Goal: Information Seeking & Learning: Learn about a topic

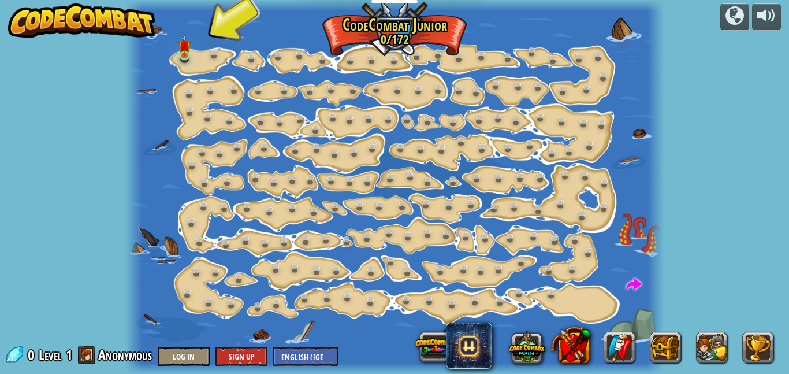
click at [202, 53] on div at bounding box center [394, 187] width 539 height 374
click at [186, 54] on link at bounding box center [186, 54] width 23 height 23
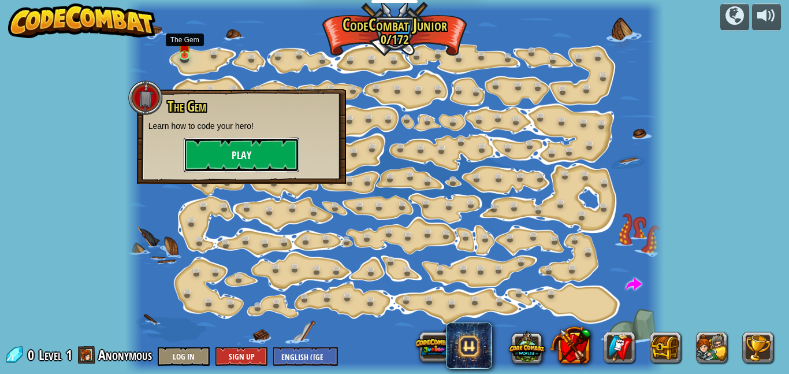
click at [282, 152] on button "Play" at bounding box center [242, 154] width 116 height 35
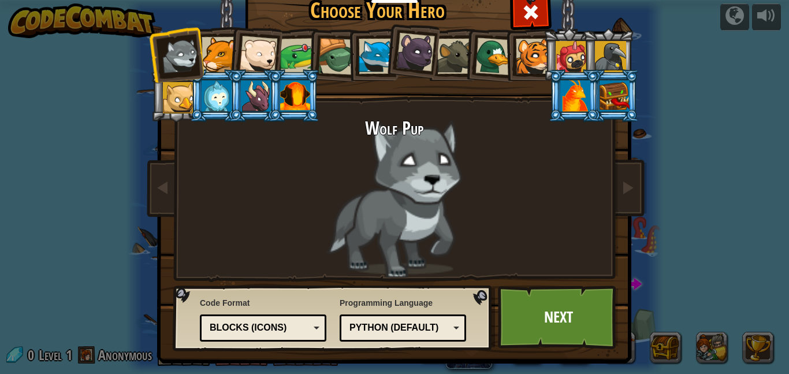
click at [370, 218] on div "Wolf Pup" at bounding box center [394, 197] width 433 height 159
click at [226, 51] on div at bounding box center [219, 54] width 35 height 35
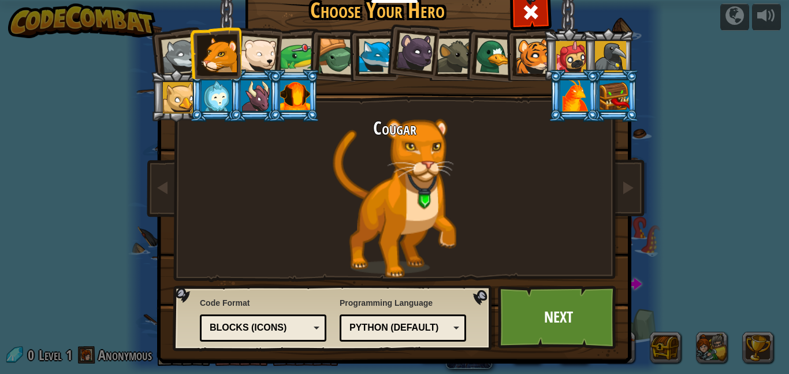
click at [267, 60] on div at bounding box center [258, 55] width 38 height 38
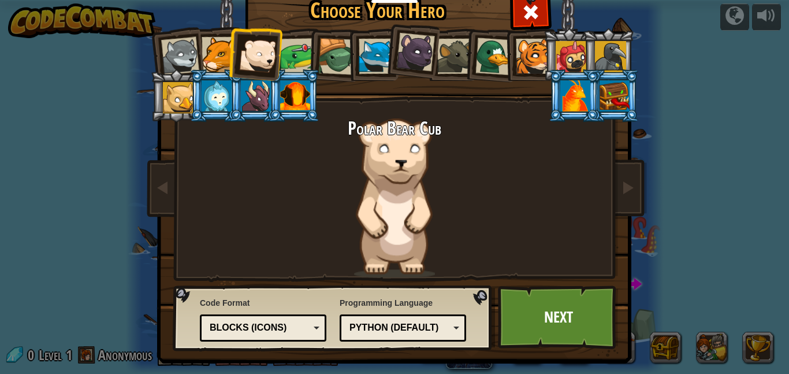
click at [299, 54] on div at bounding box center [298, 56] width 36 height 36
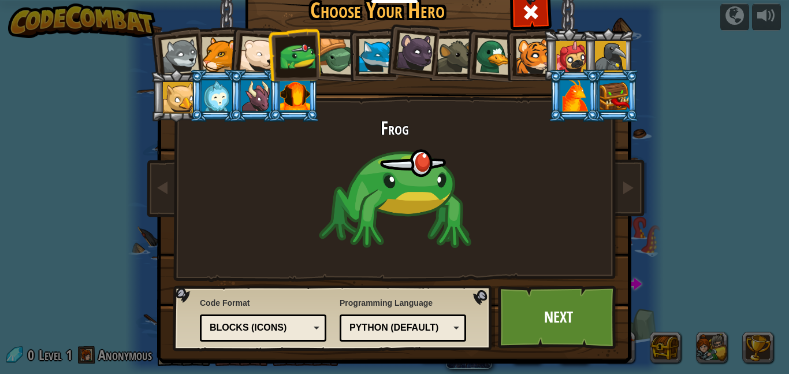
click at [535, 55] on div at bounding box center [533, 56] width 35 height 35
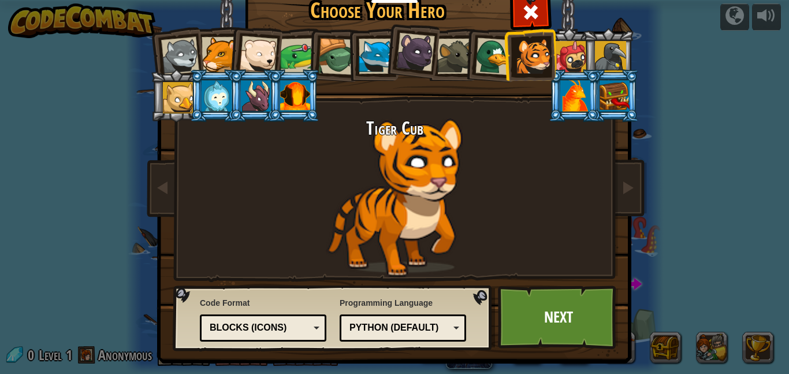
click at [563, 51] on div at bounding box center [571, 56] width 31 height 31
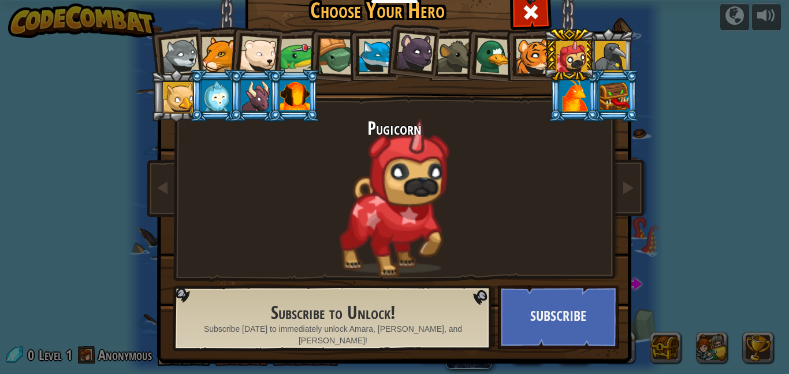
click at [593, 54] on li at bounding box center [569, 54] width 52 height 53
click at [603, 58] on div at bounding box center [610, 56] width 31 height 31
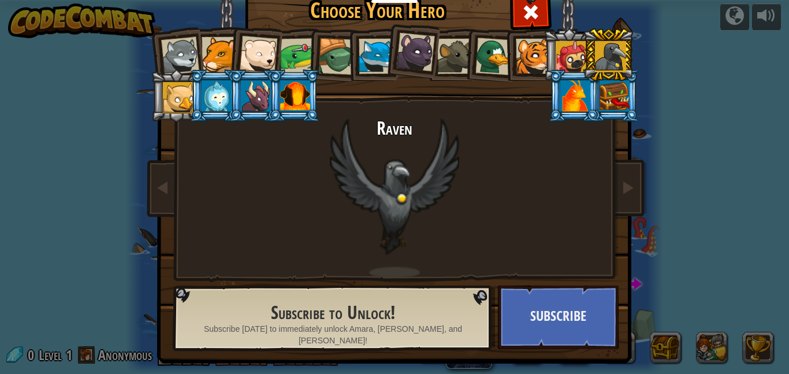
click at [498, 58] on div at bounding box center [494, 57] width 38 height 38
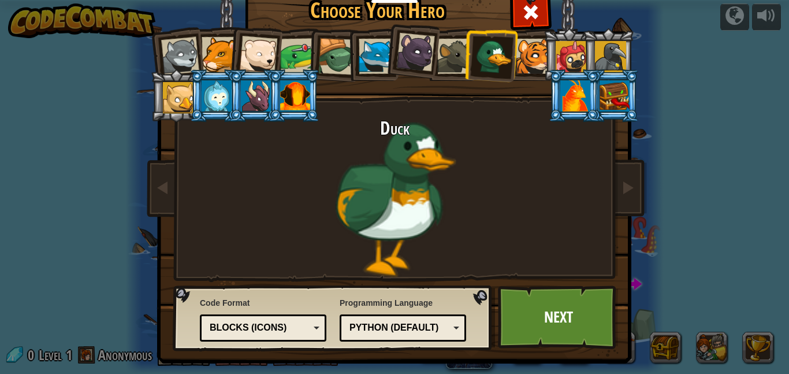
click at [379, 42] on div at bounding box center [376, 56] width 35 height 35
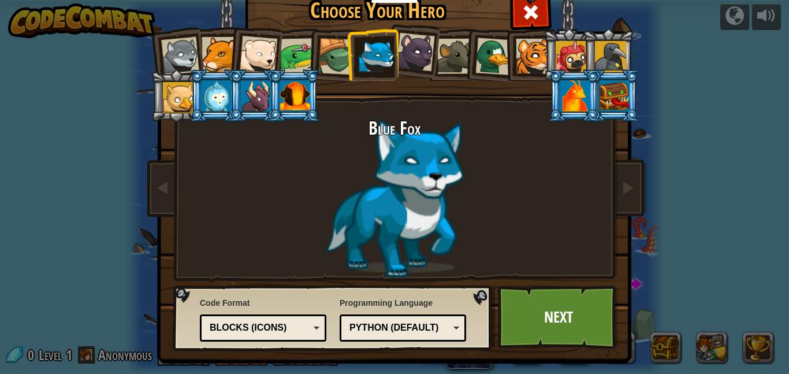
click at [500, 54] on div at bounding box center [494, 57] width 38 height 38
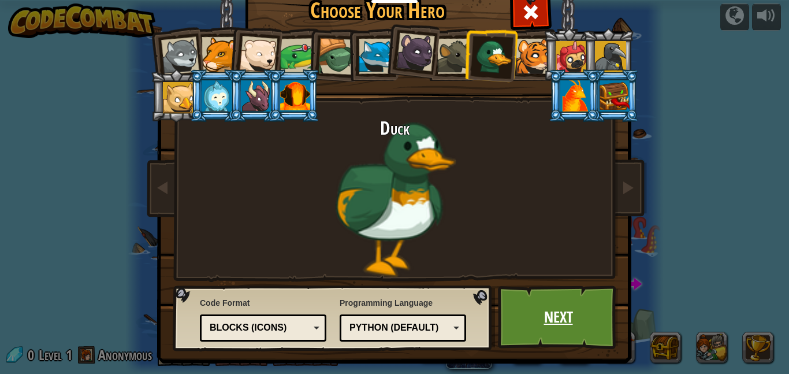
click at [571, 314] on link "Next" at bounding box center [558, 317] width 121 height 64
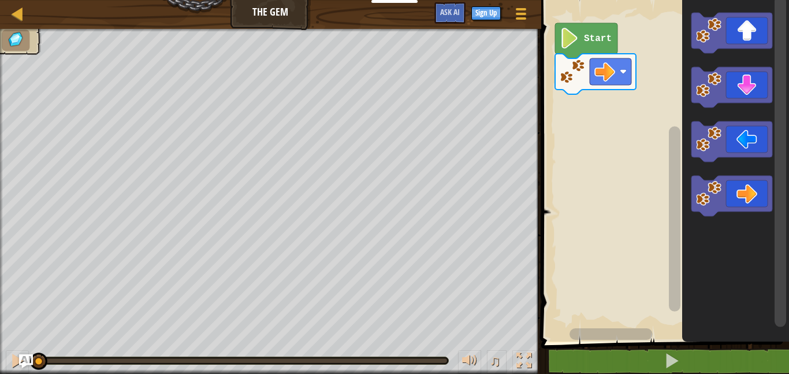
click at [635, 96] on rect "Blockly Workspace" at bounding box center [663, 167] width 251 height 347
click at [618, 87] on icon "Blockly Workspace" at bounding box center [595, 74] width 81 height 40
click at [617, 88] on icon "Blockly Workspace" at bounding box center [595, 74] width 81 height 40
click at [600, 81] on image "Blockly Workspace" at bounding box center [604, 71] width 21 height 21
click at [571, 80] on image "Blockly Workspace" at bounding box center [572, 71] width 25 height 25
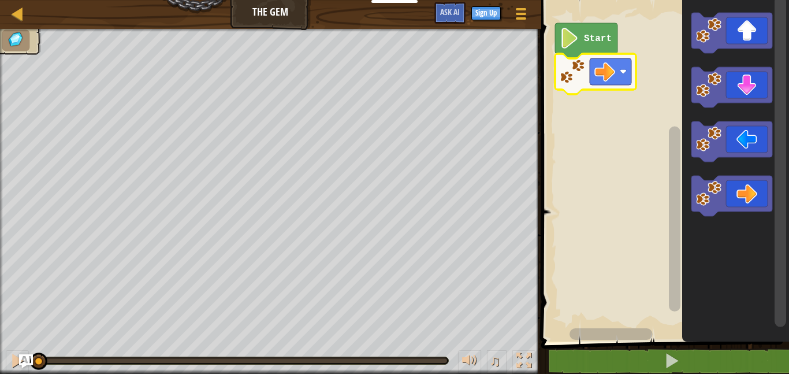
click at [612, 78] on image "Blockly Workspace" at bounding box center [604, 71] width 21 height 21
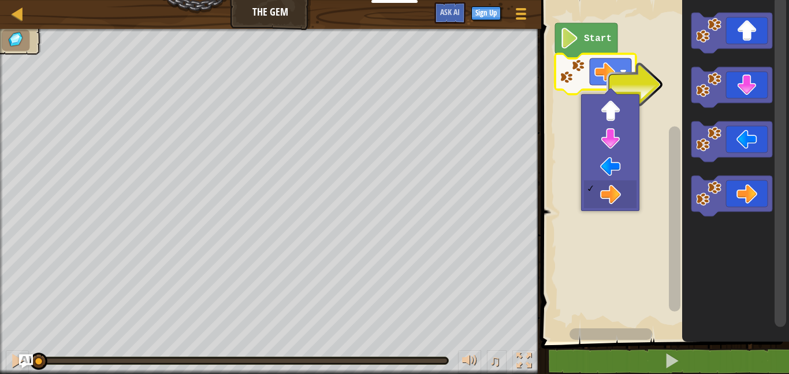
click at [608, 140] on rect "Blockly Workspace" at bounding box center [663, 167] width 251 height 347
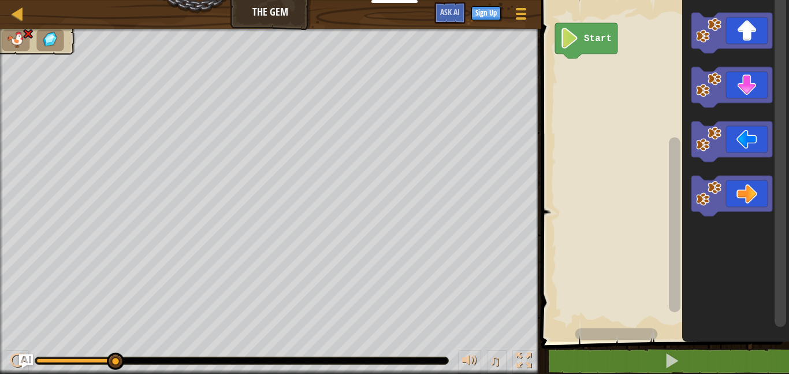
click at [587, 47] on icon "Blockly Workspace" at bounding box center [586, 40] width 62 height 35
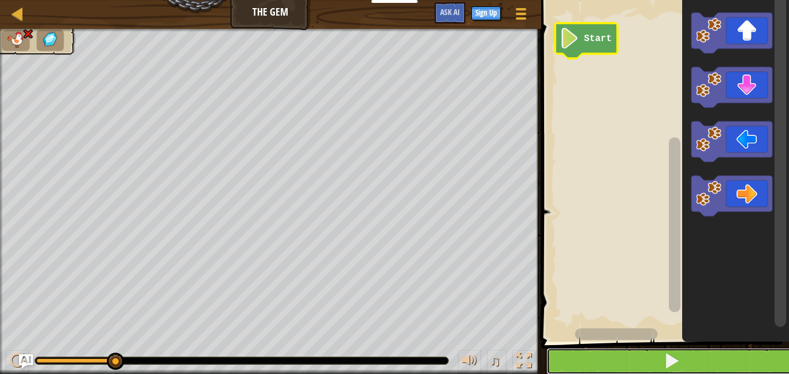
click at [701, 362] on button at bounding box center [671, 361] width 251 height 27
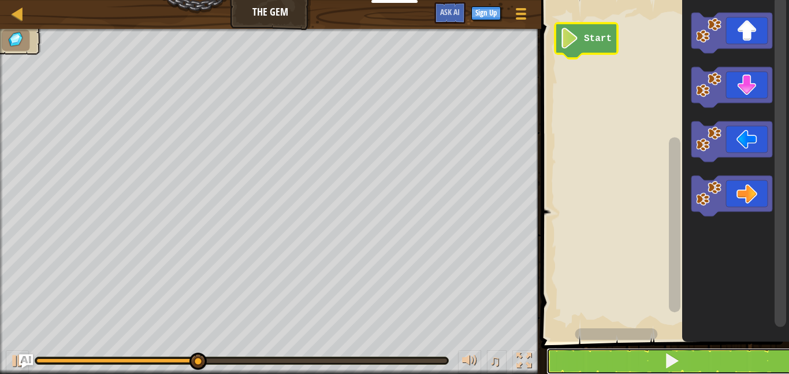
click at [703, 352] on button at bounding box center [671, 361] width 251 height 27
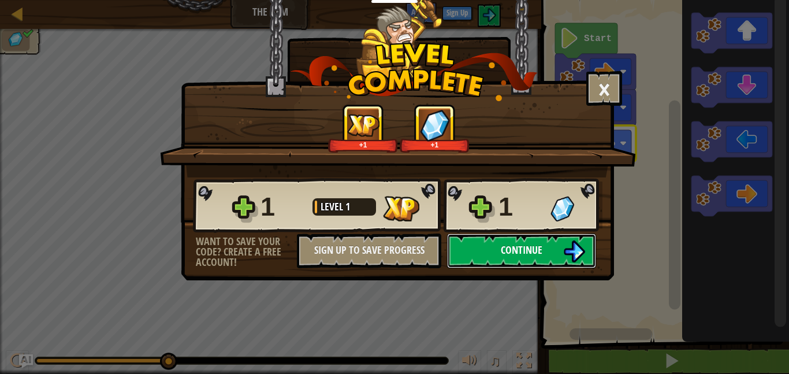
click at [565, 241] on img at bounding box center [574, 251] width 22 height 22
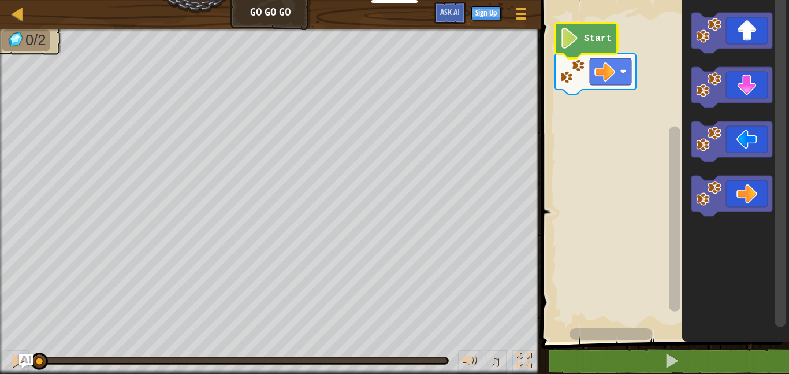
click at [574, 37] on image "Blockly Workspace" at bounding box center [570, 38] width 20 height 21
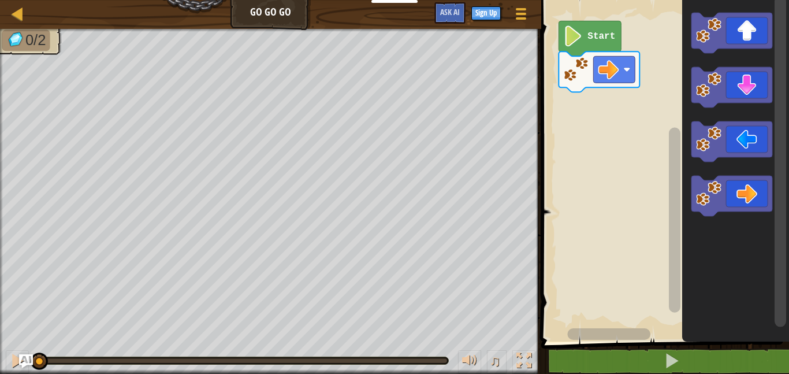
click at [643, 116] on rect "Blockly Workspace" at bounding box center [663, 167] width 251 height 347
click at [597, 48] on icon "Blockly Workspace" at bounding box center [589, 38] width 62 height 35
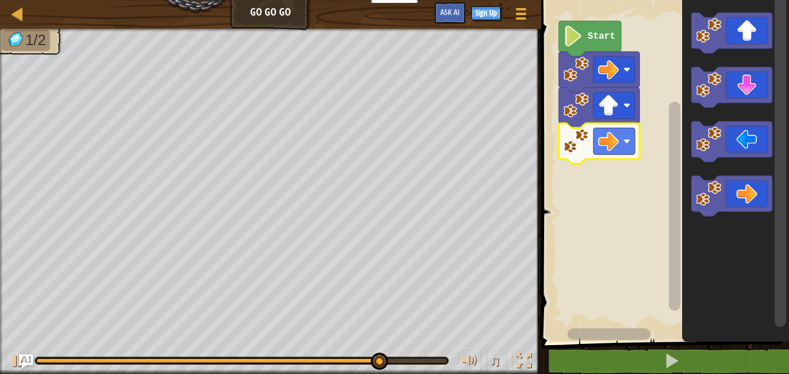
click at [747, 193] on icon "Blockly Workspace" at bounding box center [731, 196] width 81 height 40
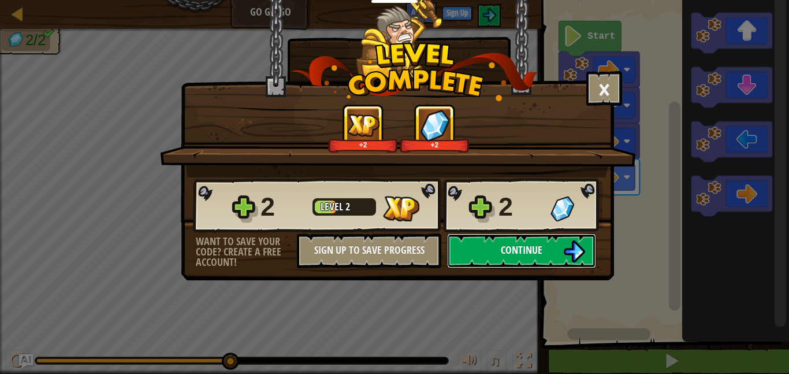
click at [541, 243] on span "Continue" at bounding box center [522, 250] width 42 height 14
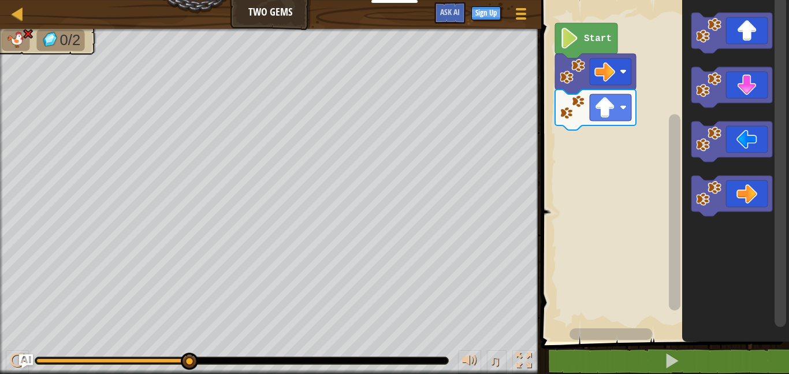
click at [597, 35] on text "Start" at bounding box center [598, 38] width 28 height 10
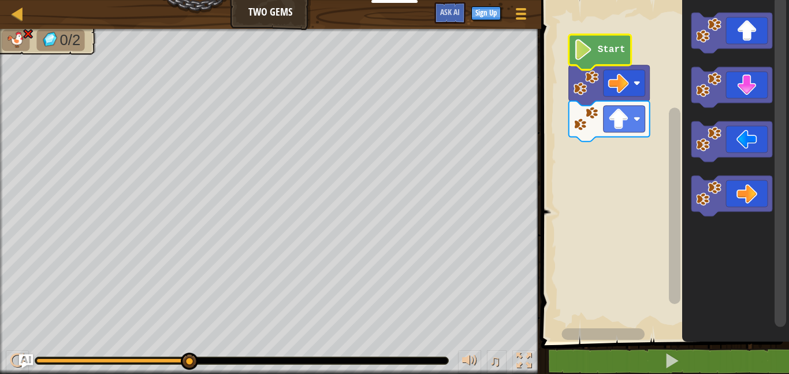
click at [581, 46] on image "Blockly Workspace" at bounding box center [583, 49] width 20 height 21
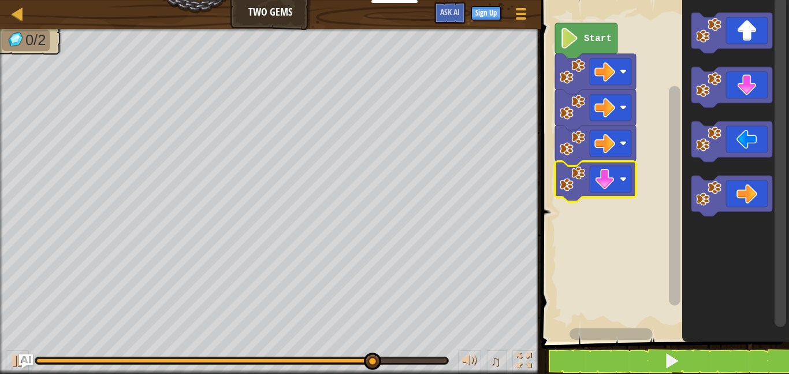
click at [583, 176] on image "Blockly Workspace" at bounding box center [572, 178] width 25 height 25
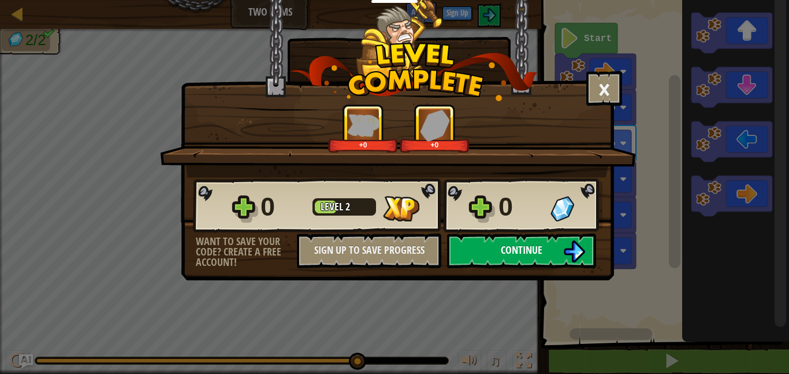
click at [557, 265] on button "Continue" at bounding box center [521, 250] width 149 height 35
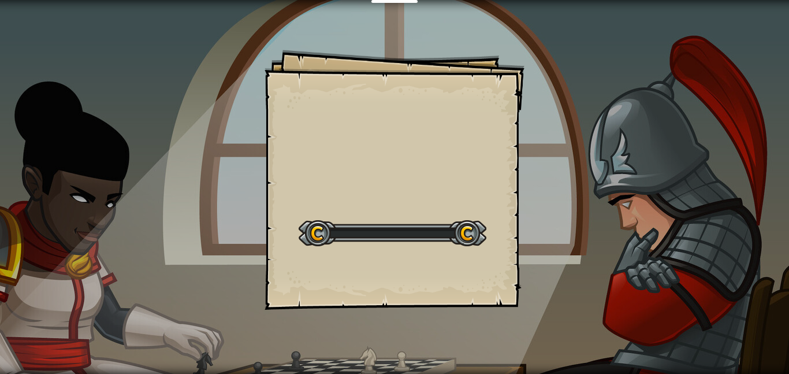
click at [547, 256] on div "Goals Start Level Error loading from server. Try refreshing the page. You'll ne…" at bounding box center [394, 187] width 789 height 374
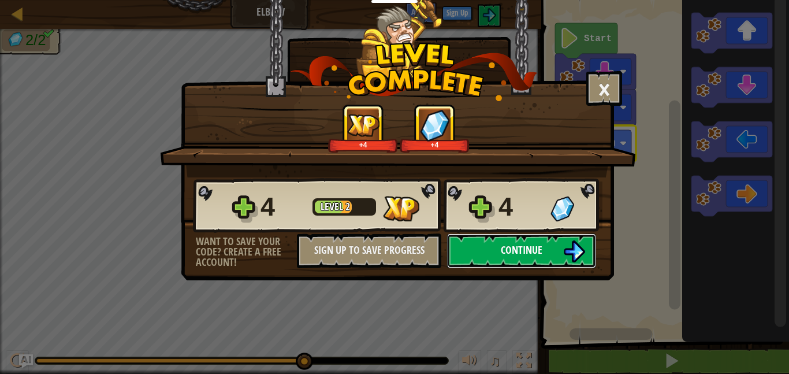
click at [491, 240] on button "Continue" at bounding box center [521, 250] width 149 height 35
click at [534, 266] on button "Continue" at bounding box center [521, 250] width 149 height 35
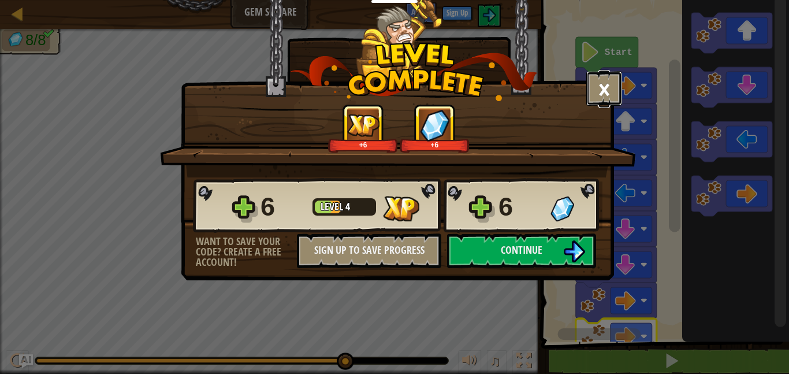
click at [613, 86] on button "×" at bounding box center [604, 88] width 36 height 35
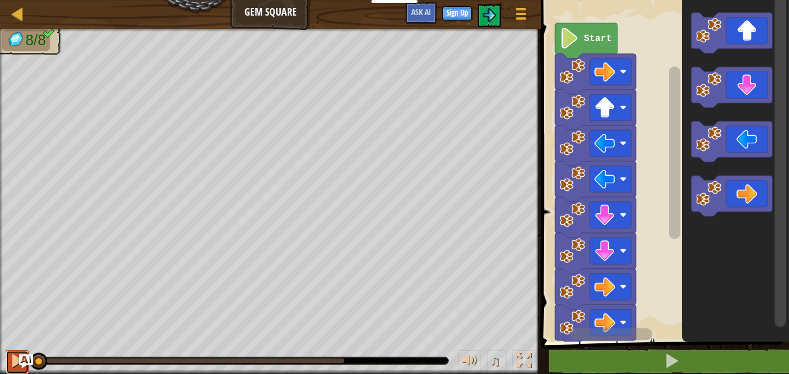
click at [14, 368] on div at bounding box center [17, 360] width 15 height 15
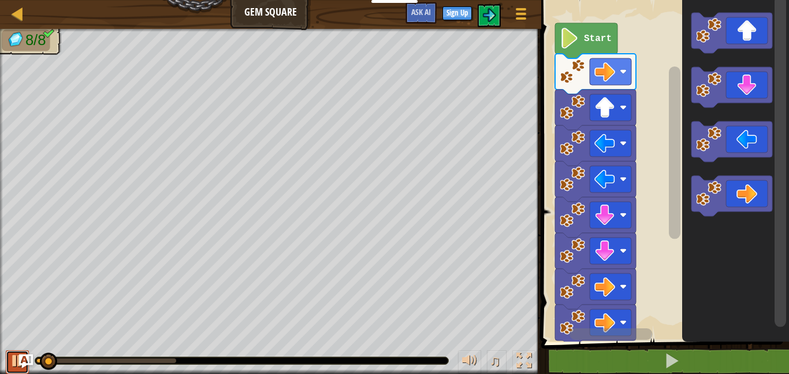
click at [16, 355] on div at bounding box center [17, 360] width 15 height 15
click at [17, 356] on div at bounding box center [17, 360] width 15 height 15
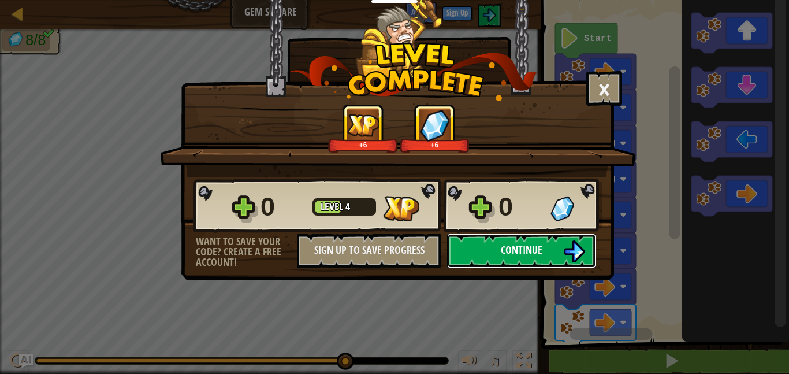
click at [493, 262] on button "Continue" at bounding box center [521, 250] width 149 height 35
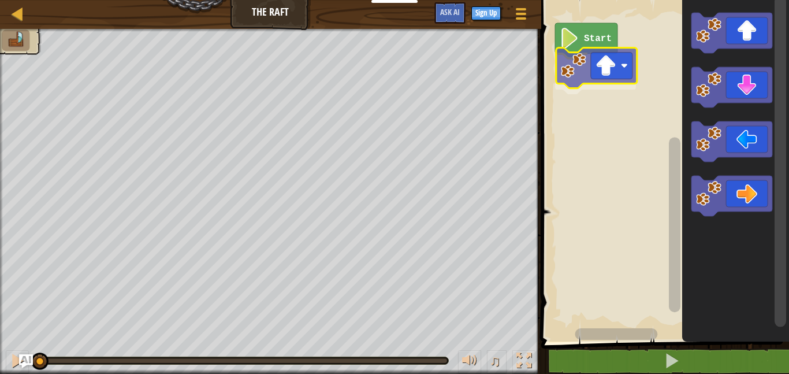
click at [606, 82] on div "Start" at bounding box center [663, 167] width 251 height 347
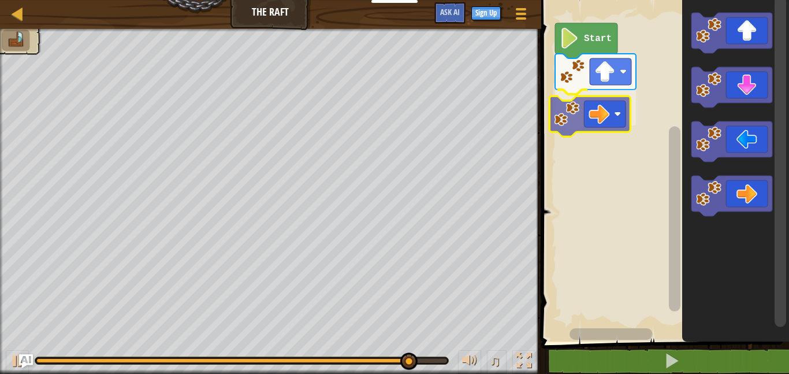
click at [613, 111] on div "Start" at bounding box center [663, 167] width 251 height 347
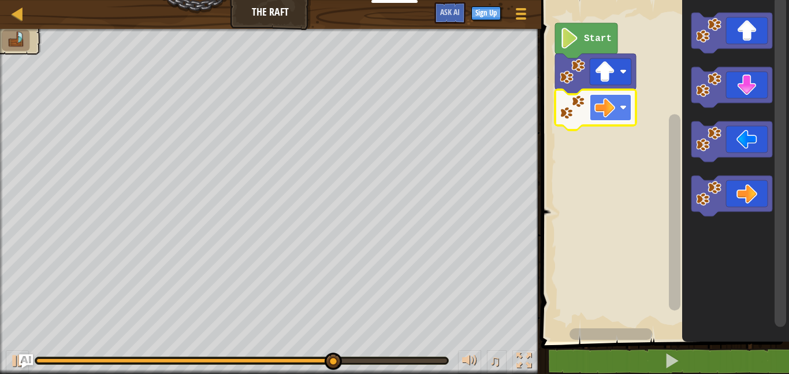
click at [603, 112] on image "Blockly Workspace" at bounding box center [604, 107] width 21 height 21
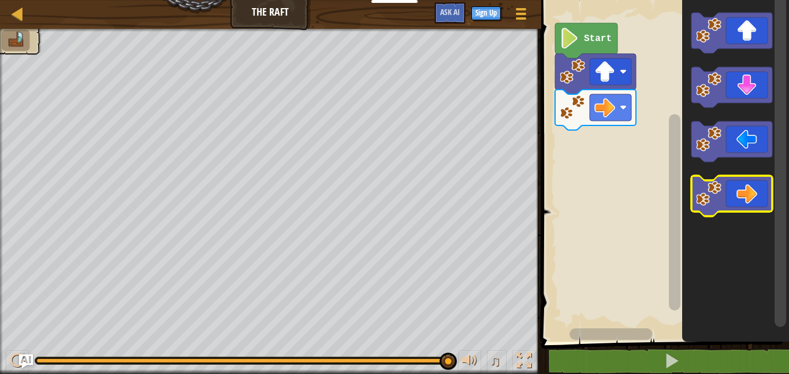
click at [715, 191] on image "Blockly Workspace" at bounding box center [708, 193] width 25 height 25
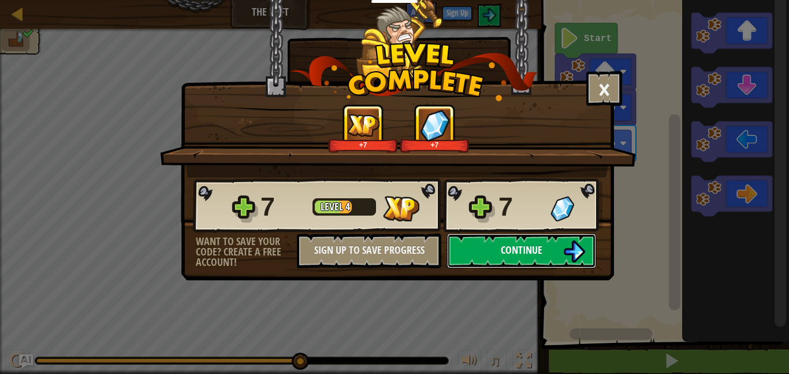
click at [564, 242] on img at bounding box center [574, 251] width 22 height 22
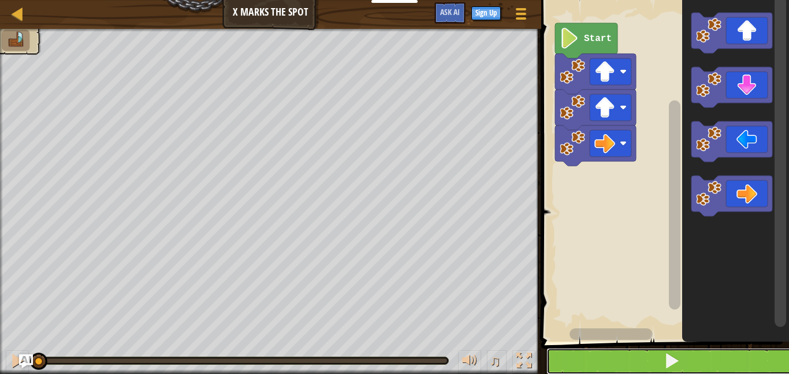
click at [682, 361] on button at bounding box center [671, 361] width 251 height 27
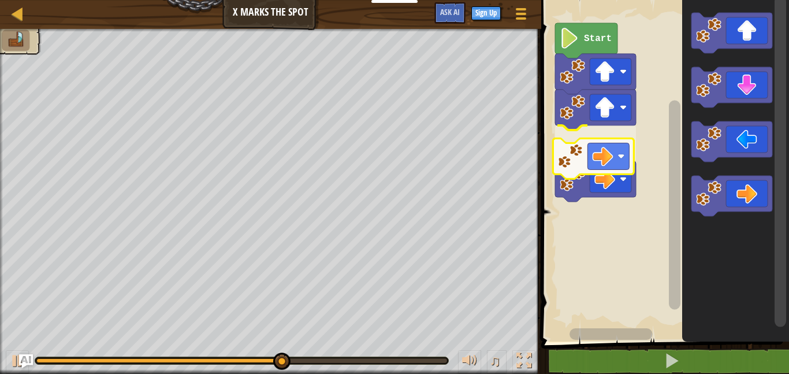
click at [621, 159] on div "Start" at bounding box center [663, 167] width 251 height 347
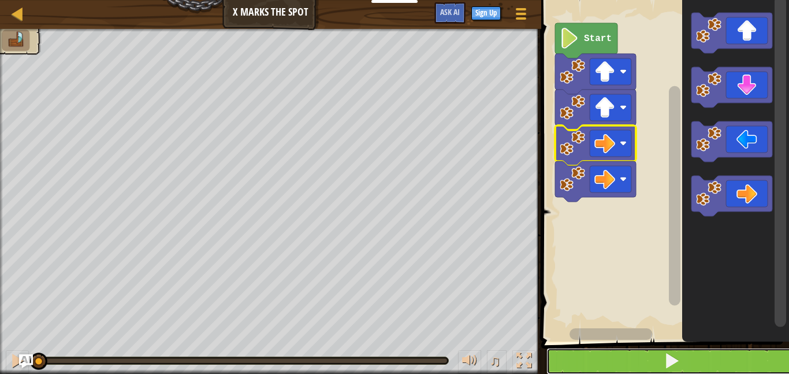
click at [615, 355] on button at bounding box center [671, 361] width 251 height 27
